Goal: Task Accomplishment & Management: Complete application form

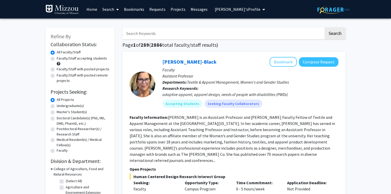
click at [172, 62] on link "Kerri McBee-Black" at bounding box center [189, 61] width 54 height 6
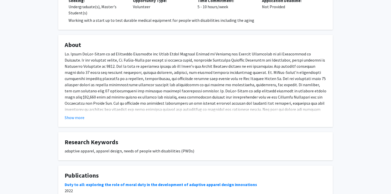
scroll to position [230, 0]
click at [71, 114] on button "Show more" at bounding box center [75, 117] width 20 height 6
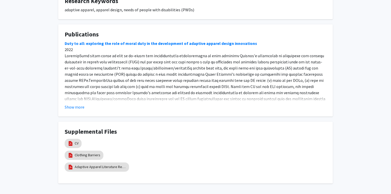
scroll to position [422, 0]
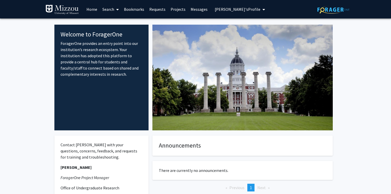
click at [245, 8] on span "[PERSON_NAME]'s Profile" at bounding box center [238, 9] width 46 height 5
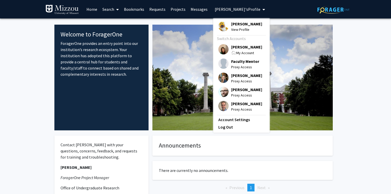
click at [244, 46] on span "[PERSON_NAME]" at bounding box center [246, 47] width 31 height 6
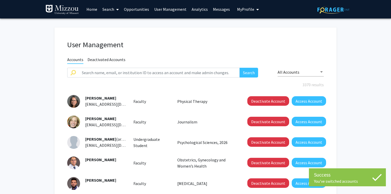
click at [146, 10] on link "Opportunities" at bounding box center [136, 9] width 30 height 18
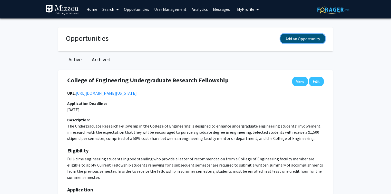
click at [290, 37] on button "Add an Opportunity" at bounding box center [302, 38] width 45 height 9
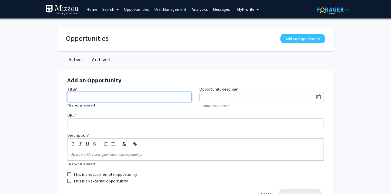
click at [102, 97] on input "Title *" at bounding box center [129, 97] width 124 height 10
paste input "cp6qt@missouri.edu"
type input "cp6qt@missouri.edu"
click at [107, 96] on input "cp6qt@missouri.edu" at bounding box center [129, 97] width 124 height 10
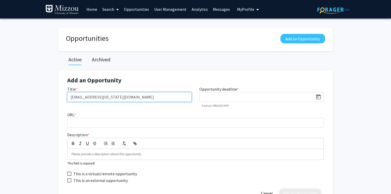
click at [107, 96] on input "cp6qt@missouri.edu" at bounding box center [129, 97] width 124 height 10
click at [81, 97] on input "Title *" at bounding box center [129, 97] width 124 height 10
paste input "Gilman 101 Info Sessions"
type input "Gilman 101 Info Sessions"
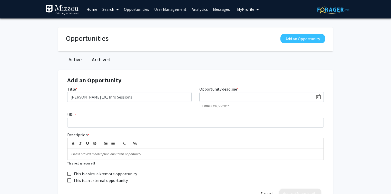
click at [207, 96] on input at bounding box center [257, 97] width 111 height 5
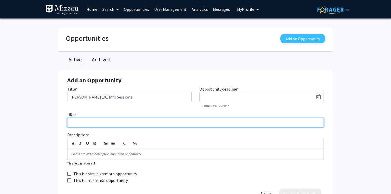
click at [189, 123] on input "URL *" at bounding box center [195, 123] width 256 height 10
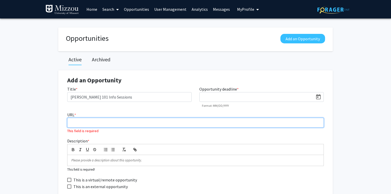
paste input "https://fellowships.missouri.edu/fellowship/gilman/"
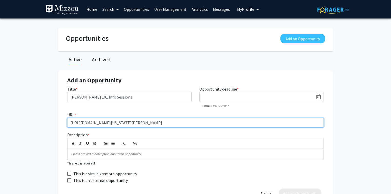
type input "https://fellowships.missouri.edu/fellowship/gilman/"
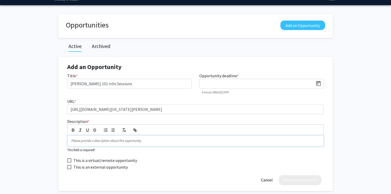
scroll to position [21, 0]
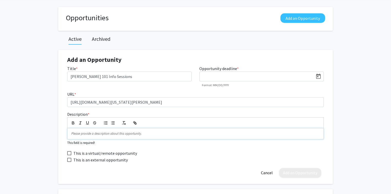
click at [75, 134] on p at bounding box center [195, 133] width 248 height 5
click at [106, 133] on p at bounding box center [195, 133] width 248 height 5
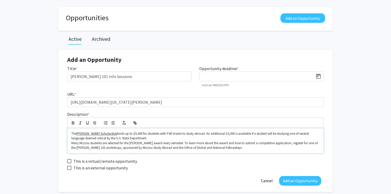
scroll to position [0, 0]
click at [72, 144] on span "Many Mizzou students are selected for the Gilman award every semester. To learn…" at bounding box center [194, 145] width 247 height 9
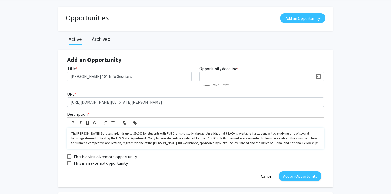
click at [288, 143] on p "The Gilman Scholarship funds up to $5,000 for students with Pell Grants to stud…" at bounding box center [195, 138] width 248 height 14
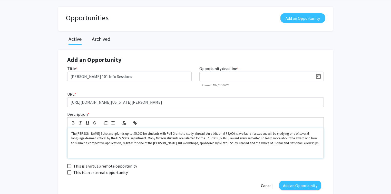
click at [72, 151] on p "﻿" at bounding box center [195, 152] width 248 height 5
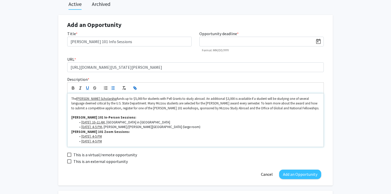
scroll to position [62, 0]
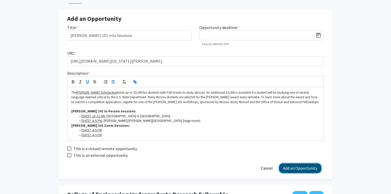
click at [295, 167] on button "Add an Opportunity" at bounding box center [300, 167] width 42 height 9
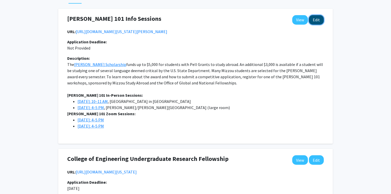
click at [316, 19] on button "Edit" at bounding box center [316, 19] width 15 height 9
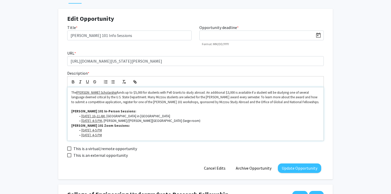
click at [133, 135] on li "Thursday, Sept. 11: 4–5 PM" at bounding box center [197, 135] width 243 height 5
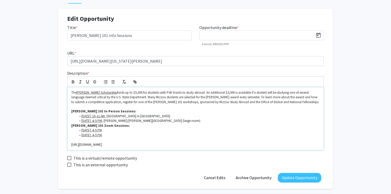
scroll to position [0, 0]
click at [97, 93] on u "Gilman Scholarship" at bounding box center [96, 92] width 41 height 4
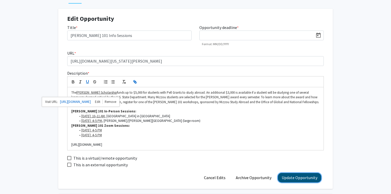
click at [294, 176] on button "Update Opportunity" at bounding box center [299, 177] width 43 height 9
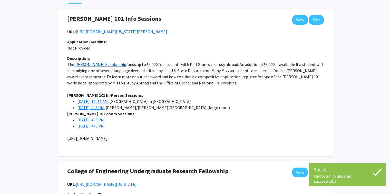
click at [99, 65] on u "Gilman Scholarship" at bounding box center [100, 64] width 52 height 5
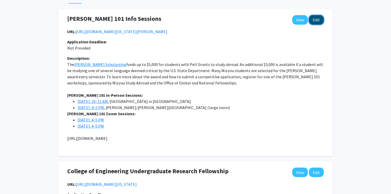
click at [318, 20] on button "Edit" at bounding box center [316, 19] width 15 height 9
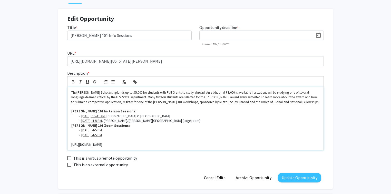
drag, startPoint x: 123, startPoint y: 144, endPoint x: 68, endPoint y: 143, distance: 54.6
click at [68, 143] on div "The Gilman Scholarship funds up to $5,000 for students with Pell Grants to stud…" at bounding box center [195, 118] width 256 height 63
click at [136, 82] on icon "button" at bounding box center [136, 83] width 2 height 2
type input "https://www.gilmanscholarship.org/"
click at [129, 136] on link at bounding box center [127, 135] width 11 height 4
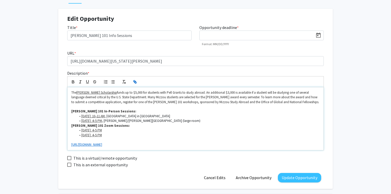
click at [187, 133] on li "Thursday, Sept. 11: 4–5 PM" at bounding box center [197, 135] width 243 height 5
click at [71, 146] on div "The Gilman Scholarship funds up to $5,000 for students with Pell Grants to stud…" at bounding box center [195, 118] width 256 height 63
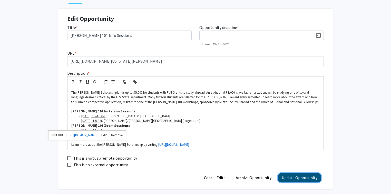
click at [300, 179] on button "Update Opportunity" at bounding box center [299, 177] width 43 height 9
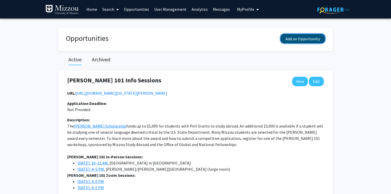
click at [289, 39] on button "Add an Opportunity" at bounding box center [302, 38] width 45 height 9
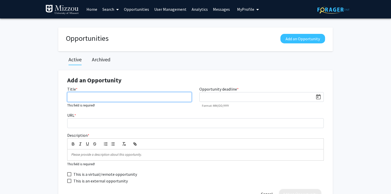
click at [72, 96] on input "Title *" at bounding box center [129, 97] width 124 height 10
paste input "NSF GRFP Sprint In-Person Writing Workshop"
type input "NSF GRFP Sprint In-Person Writing Workshop"
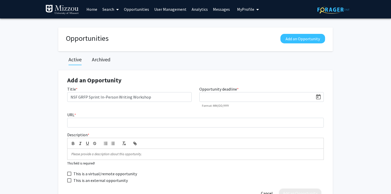
click at [74, 154] on p at bounding box center [195, 154] width 248 height 5
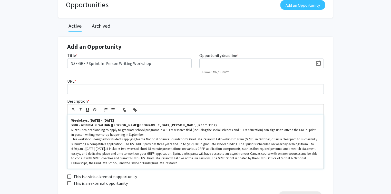
scroll to position [41, 0]
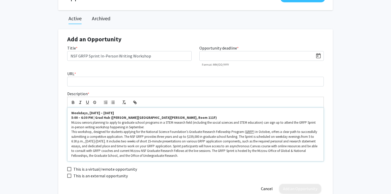
click at [155, 127] on p "Mizzou seniors planning to apply to graduate school programs in a STEM research…" at bounding box center [195, 124] width 248 height 9
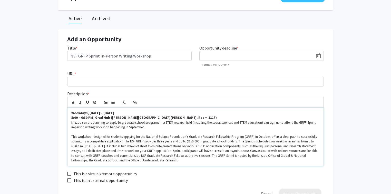
click at [126, 126] on span "Mizzou seniors planning to apply to graduate school programs in a STEM research…" at bounding box center [193, 124] width 245 height 9
click at [250, 135] on u "GRFP" at bounding box center [250, 136] width 8 height 4
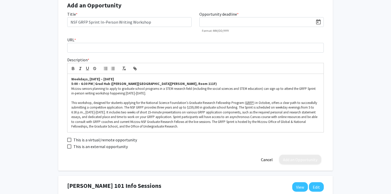
scroll to position [82, 0]
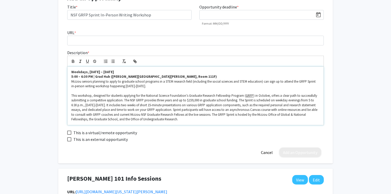
click at [169, 119] on p "This workshop, designed for students applying for the National Science Foundati…" at bounding box center [195, 107] width 248 height 28
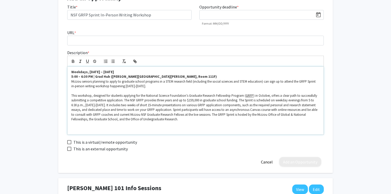
click at [77, 127] on p "﻿" at bounding box center [195, 128] width 248 height 5
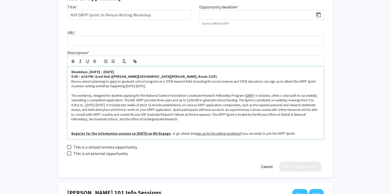
click at [86, 127] on p at bounding box center [195, 128] width 248 height 5
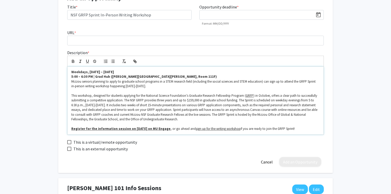
click at [300, 127] on p "Register for the information session on September 3 on MU Engage , or go ahead …" at bounding box center [195, 128] width 248 height 5
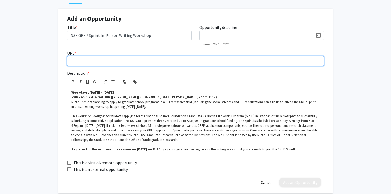
click at [155, 62] on input "URL *" at bounding box center [195, 61] width 256 height 10
paste input "https://engage.missouri.edu/GlobalandNationalFellowships/rsvp_boot?id=439289"
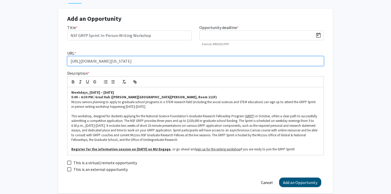
type input "https://engage.missouri.edu/GlobalandNationalFellowships/rsvp_boot?id=439289"
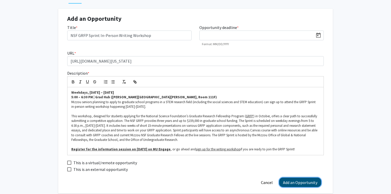
click at [289, 183] on button "Add an Opportunity" at bounding box center [300, 181] width 42 height 9
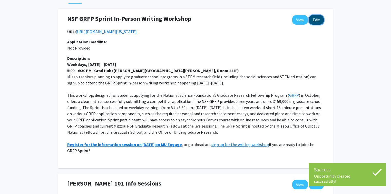
click at [316, 19] on button "Edit" at bounding box center [316, 19] width 15 height 9
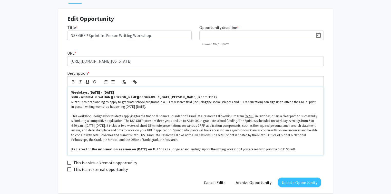
click at [71, 93] on strong "Weekdays, September 8 – 19" at bounding box center [92, 92] width 43 height 4
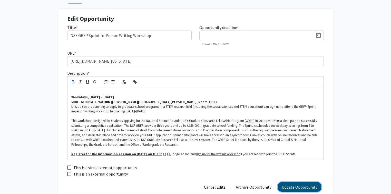
click at [307, 187] on button "Update Opportunity" at bounding box center [299, 186] width 43 height 9
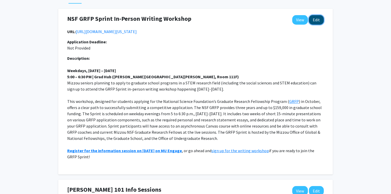
click at [315, 21] on button "Edit" at bounding box center [316, 19] width 15 height 9
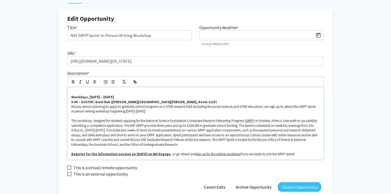
click at [170, 155] on span ", or go ahead and" at bounding box center [182, 154] width 25 height 4
click at [71, 154] on div "Weekdays, September 8 – 19 5:00 – 6:30 PM | Grad Hub (Townsend Hall, Room 111F)…" at bounding box center [195, 123] width 256 height 72
click at [152, 145] on link at bounding box center [146, 144] width 12 height 4
type input "https://mailer.umsystem.edu/t/c/AQimtRUQi58wGMeghGQg0b38C62MBeEpKdZHQ81iOJjlYOQ…"
click at [124, 144] on link at bounding box center [122, 144] width 11 height 4
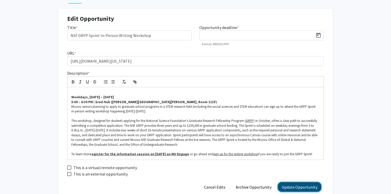
click at [287, 188] on button "Update Opportunity" at bounding box center [299, 186] width 43 height 9
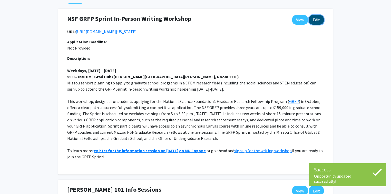
click at [318, 22] on button "Edit" at bounding box center [316, 19] width 15 height 9
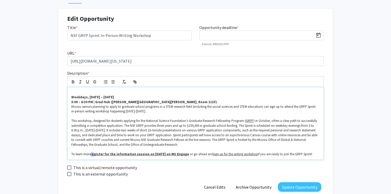
drag, startPoint x: 91, startPoint y: 155, endPoint x: 93, endPoint y: 154, distance: 2.8
click at [93, 154] on p "To learn more r egister for the information session on September 3 on MU Engage…" at bounding box center [195, 154] width 248 height 5
click at [73, 81] on icon "button" at bounding box center [73, 81] width 5 height 5
click at [89, 82] on icon "button" at bounding box center [87, 81] width 5 height 5
click at [179, 94] on p at bounding box center [195, 92] width 248 height 5
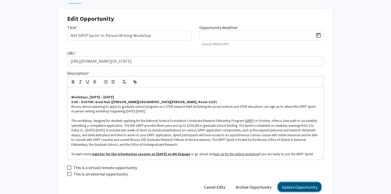
click at [288, 187] on button "Update Opportunity" at bounding box center [299, 186] width 43 height 9
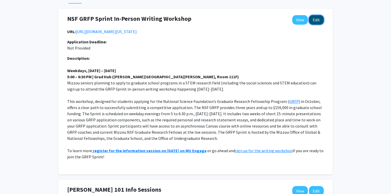
click at [315, 21] on button "Edit" at bounding box center [316, 19] width 15 height 9
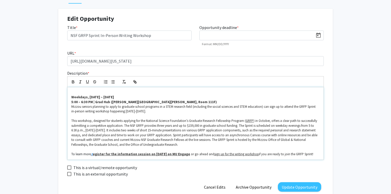
click at [211, 154] on span "or go ahead and" at bounding box center [202, 154] width 23 height 4
click at [296, 153] on p "To learn more r egister for the information session on September 3 on MU Engage…" at bounding box center [195, 154] width 248 height 5
click at [293, 185] on button "Update Opportunity" at bounding box center [299, 186] width 43 height 9
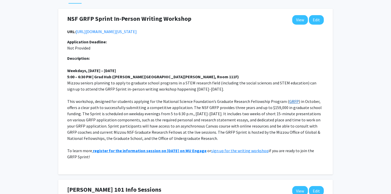
click at [289, 104] on u "GRFP" at bounding box center [294, 101] width 10 height 5
click at [317, 20] on button "Edit" at bounding box center [316, 19] width 15 height 9
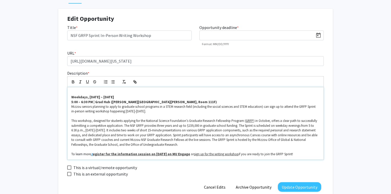
drag, startPoint x: 299, startPoint y: 153, endPoint x: 71, endPoint y: 158, distance: 228.3
click at [71, 158] on div "Weekdays, September 8 – 19 5:00 – 6:30 PM | Grad Hub (Townsend Hall, Room 111F)…" at bounding box center [195, 123] width 256 height 72
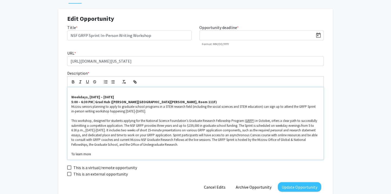
click at [100, 154] on p "To learn more" at bounding box center [195, 154] width 248 height 5
click at [87, 155] on p "To learn more Register for the information session on September 3 on MU Engage" at bounding box center [195, 154] width 248 height 5
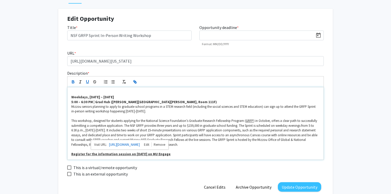
click at [173, 152] on p "Register for the information session on September 3 on MU Engage" at bounding box center [195, 154] width 248 height 5
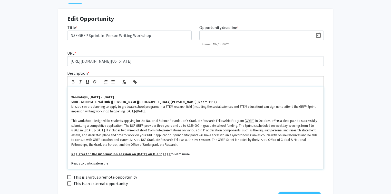
click at [189, 155] on p "Register for the information session on September 3 on MU Engage to learn more." at bounding box center [195, 154] width 248 height 5
click at [110, 162] on p "Ready to participate in the" at bounding box center [195, 163] width 248 height 5
click at [112, 162] on p "If you are ready to participate in the NSF GRFP Sprint!" at bounding box center [195, 163] width 248 height 5
click at [137, 164] on p "If you are ready to join the NSF GRFP Sprint!" at bounding box center [195, 163] width 248 height 5
click at [142, 163] on p "If you are ready to join the NSF GRFP Sprint!" at bounding box center [195, 163] width 248 height 5
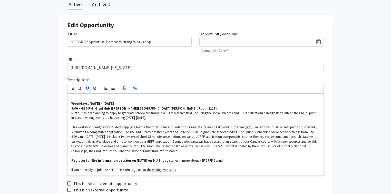
scroll to position [62, 0]
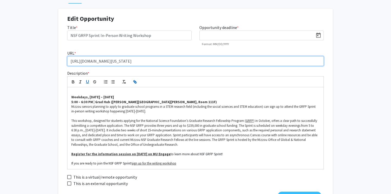
click at [213, 58] on input "https://engage.missouri.edu/GlobalandNationalFellowships/rsvp_boot?id=439289" at bounding box center [195, 61] width 256 height 10
paste input "https://fellowships.missouri.edu/fellowship/national-science-foundation-graduat…"
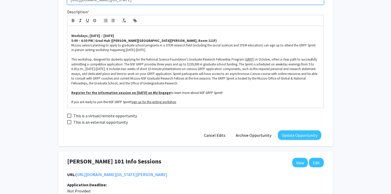
scroll to position [123, 0]
type input "https://fellowships.missouri.edu/fellowship/national-science-foundation-graduat…"
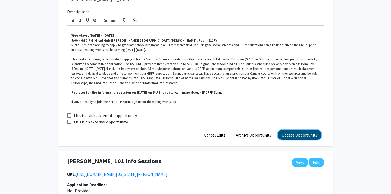
click at [304, 136] on button "Update Opportunity" at bounding box center [299, 134] width 43 height 9
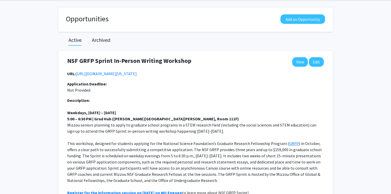
scroll to position [0, 0]
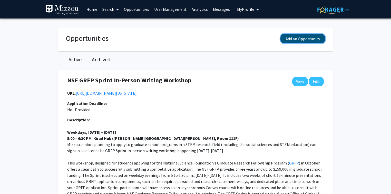
click at [314, 40] on button "Add an Opportunity" at bounding box center [302, 38] width 45 height 9
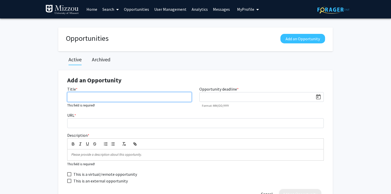
click at [123, 98] on input "Title *" at bounding box center [129, 97] width 124 height 10
paste input "Solving What’s Next: Innovation at the Intersection of Life, Food and Data"
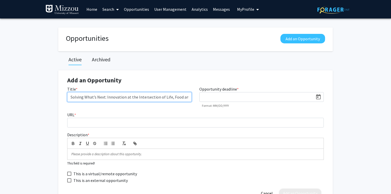
scroll to position [0, 6]
type input "Solving What’s Next: Innovation at the Intersection of Life, Food and Data"
drag, startPoint x: 189, startPoint y: 97, endPoint x: 50, endPoint y: 98, distance: 139.0
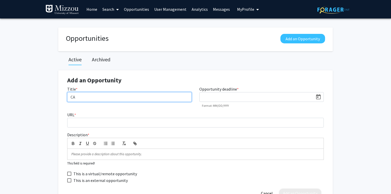
type input "C"
paste input "CAFNR Research Symposium"
type input "CAFNR Research Symposium"
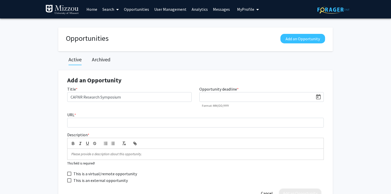
click at [224, 99] on input at bounding box center [257, 97] width 111 height 5
click at [318, 96] on icon "Open calendar" at bounding box center [318, 97] width 6 height 6
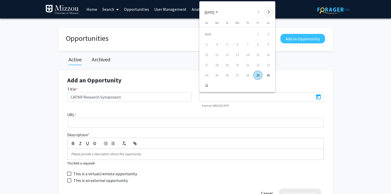
click at [270, 13] on button "Next month" at bounding box center [269, 12] width 10 height 10
click at [219, 66] on div "15" at bounding box center [216, 64] width 9 height 9
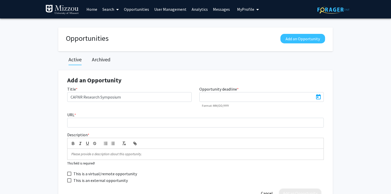
type input "9/15/2025"
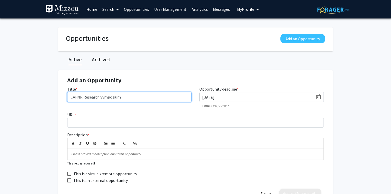
click at [161, 95] on input "CAFNR Research Symposium" at bounding box center [129, 97] width 124 height 10
type input "CAFNR Research Symposium Call for Presenters"
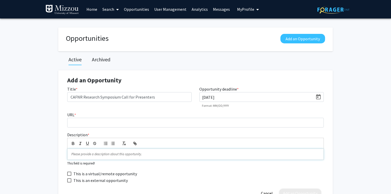
click at [102, 154] on p at bounding box center [195, 154] width 248 height 5
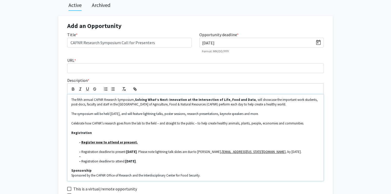
scroll to position [62, 0]
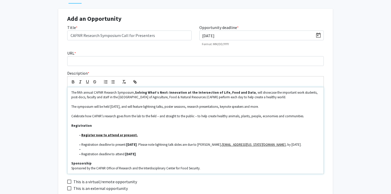
click at [83, 149] on li at bounding box center [197, 149] width 243 height 5
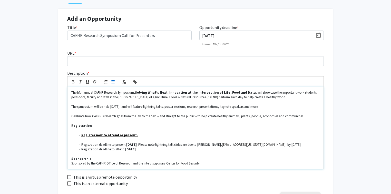
click at [82, 139] on p at bounding box center [195, 139] width 248 height 5
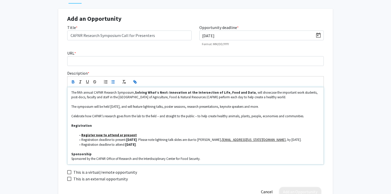
click at [152, 131] on p at bounding box center [195, 130] width 248 height 5
click at [137, 135] on li "Register now to attend or present" at bounding box center [197, 135] width 243 height 5
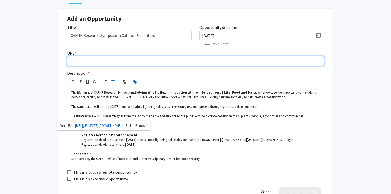
click at [169, 63] on input "URL *" at bounding box center [195, 61] width 256 height 10
paste input "https://calendar.missouri.edu/event/cafnr-research-symposium"
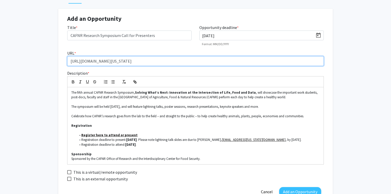
type input "https://calendar.missouri.edu/event/cafnr-research-symposium"
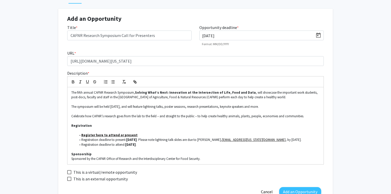
click at [300, 190] on button "Add an Opportunity" at bounding box center [300, 191] width 42 height 9
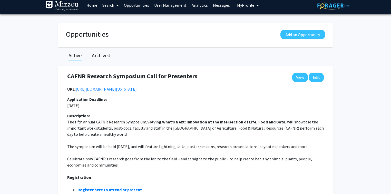
scroll to position [0, 0]
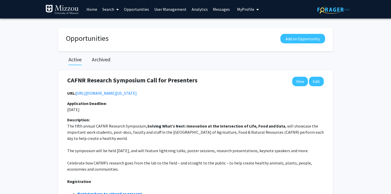
click at [91, 9] on link "Home" at bounding box center [92, 9] width 16 height 18
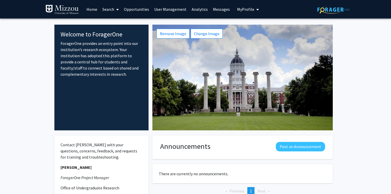
click at [139, 9] on link "Opportunities" at bounding box center [136, 9] width 30 height 18
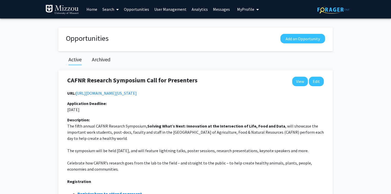
click at [92, 9] on link "Home" at bounding box center [92, 9] width 16 height 18
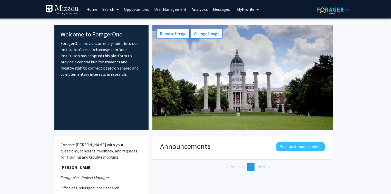
click at [23, 37] on fg-internal-home-page "Welcome to ForagerOne ForagerOne provides an entry point into our institution’s…" at bounding box center [195, 140] width 391 height 245
click at [367, 91] on fg-internal-home-page "Welcome to ForagerOne ForagerOne provides an entry point into our institution’s…" at bounding box center [195, 140] width 391 height 245
click at [33, 43] on fg-internal-home-page "Welcome to ForagerOne ForagerOne provides an entry point into our institution’s…" at bounding box center [195, 140] width 391 height 245
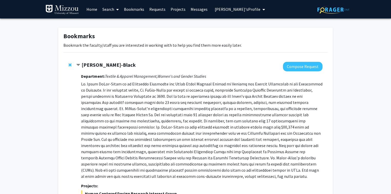
click at [16, 81] on div "Bookmarks Bookmark the faculty/staff you are interested in working with to help…" at bounding box center [195, 188] width 391 height 340
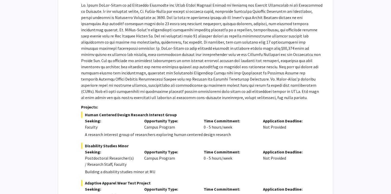
scroll to position [82, 0]
